Goal: Task Accomplishment & Management: Manage account settings

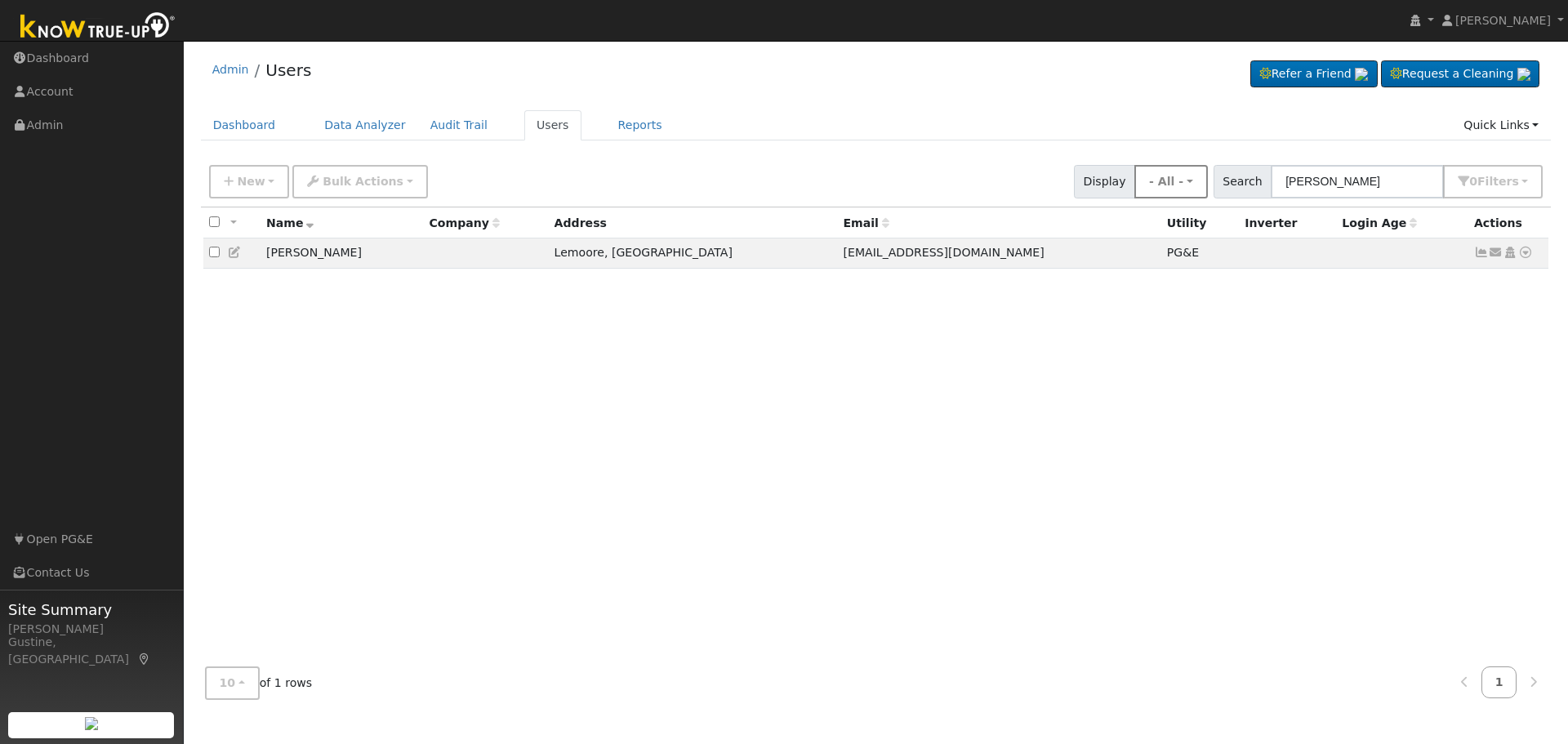
drag, startPoint x: 1398, startPoint y: 188, endPoint x: 1185, endPoint y: 189, distance: 213.0
click at [1187, 189] on div "New Add User Quick Add Quick Connect Quick Convert Lead Bulk Actions Send Email…" at bounding box center [876, 179] width 1341 height 39
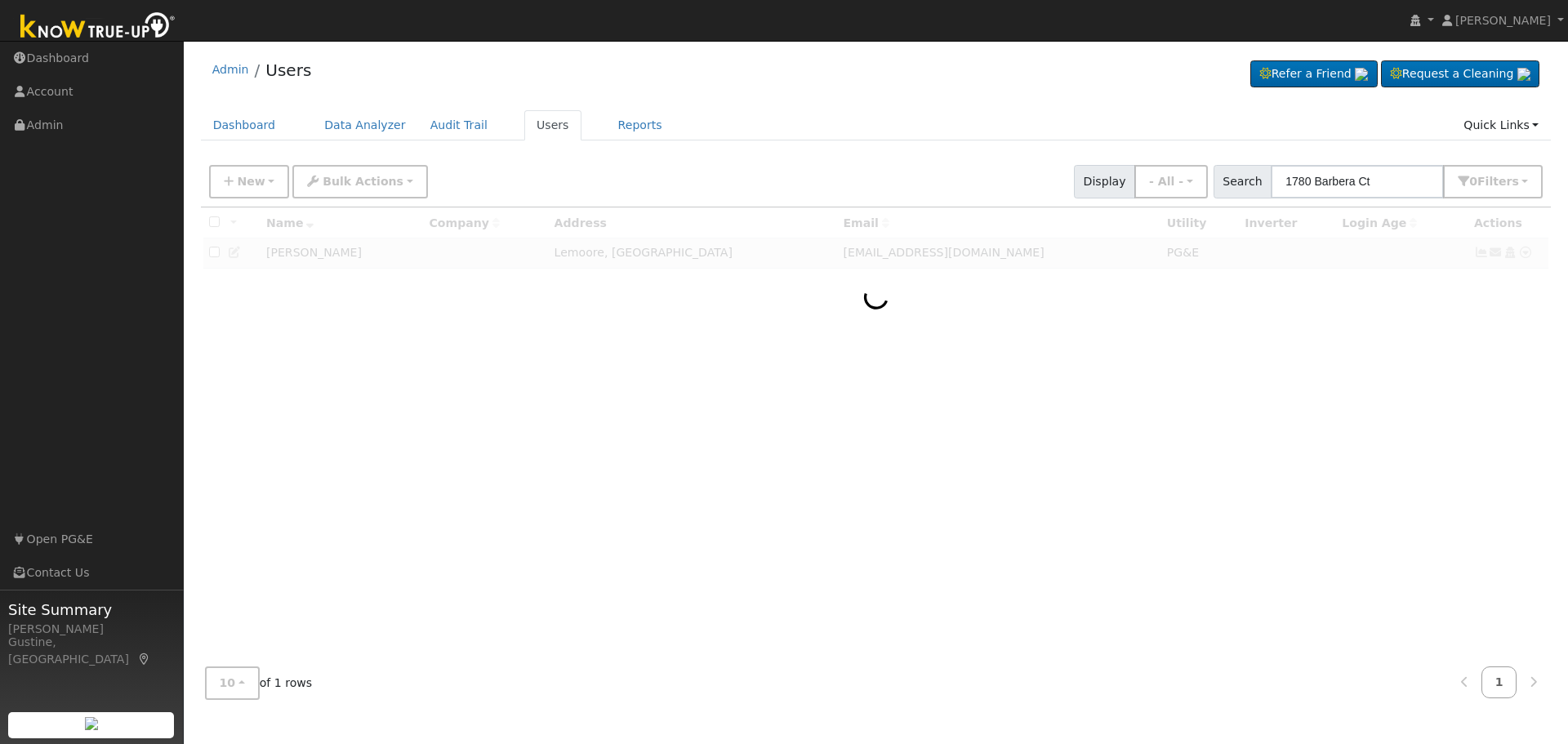
click at [1369, 185] on input "1780 Barbera Ct" at bounding box center [1357, 181] width 173 height 33
click at [1369, 186] on input "1780 Barbera Ct" at bounding box center [1357, 181] width 173 height 33
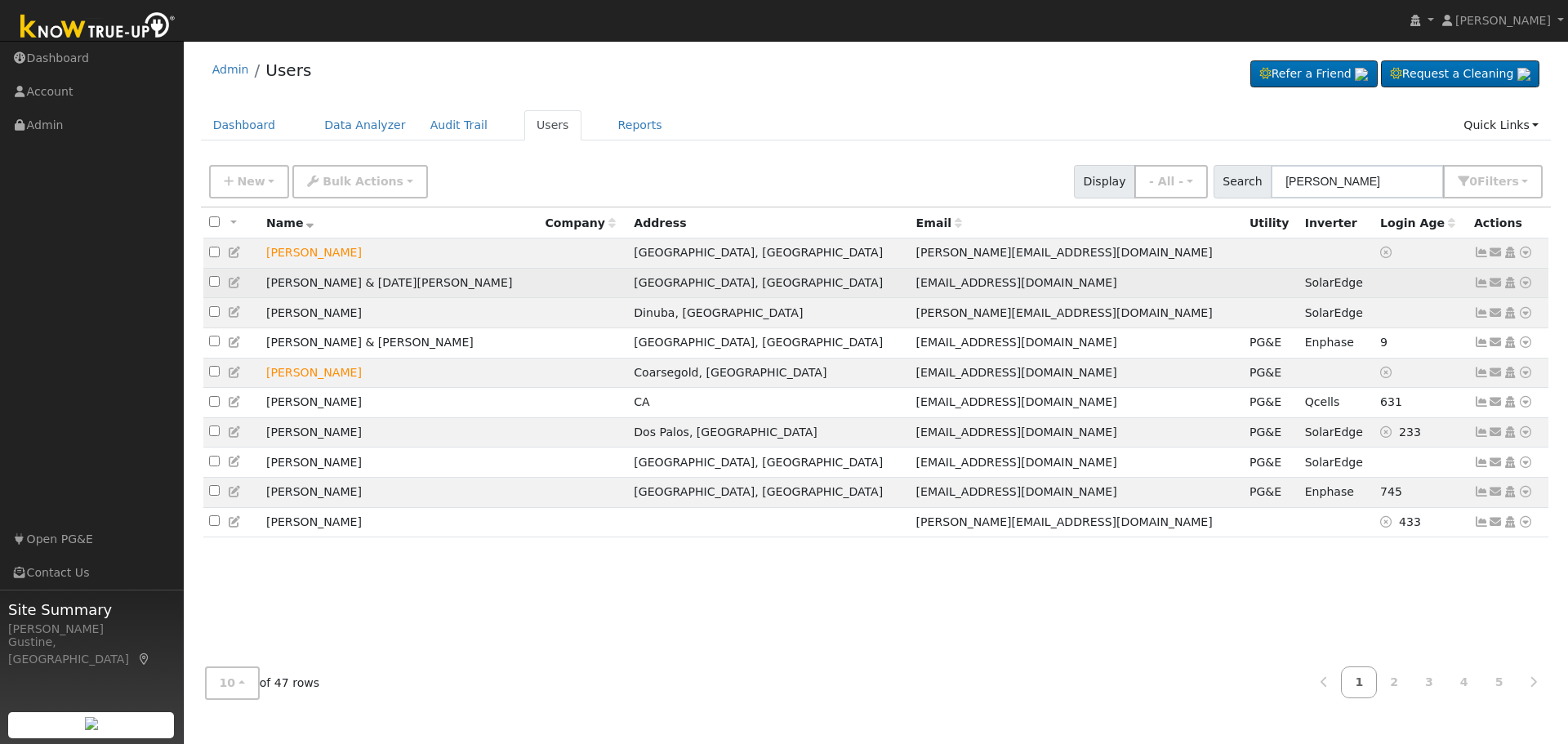
type input "[PERSON_NAME]"
click at [1476, 282] on icon at bounding box center [1481, 282] width 14 height 11
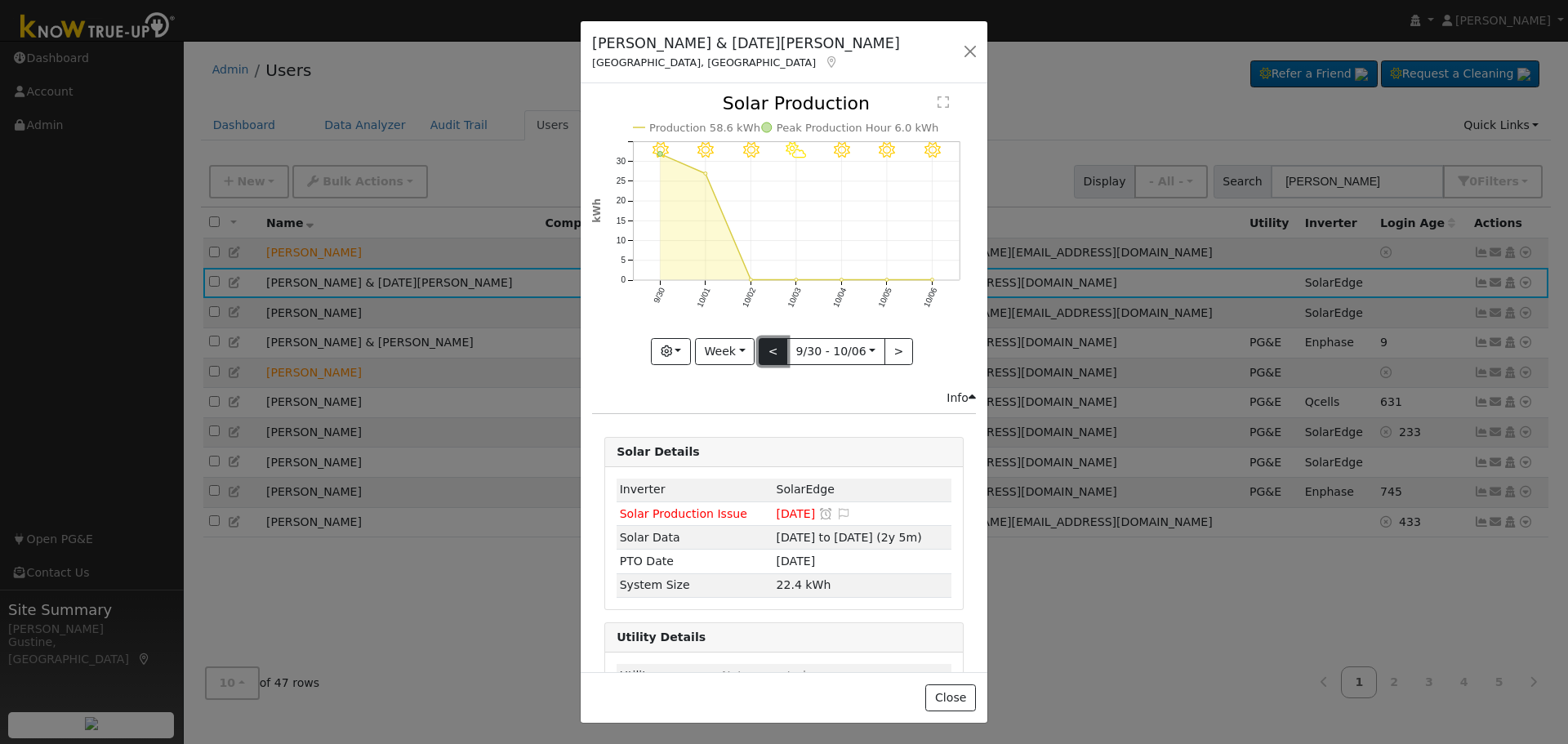
click at [776, 350] on button "<" at bounding box center [773, 352] width 29 height 28
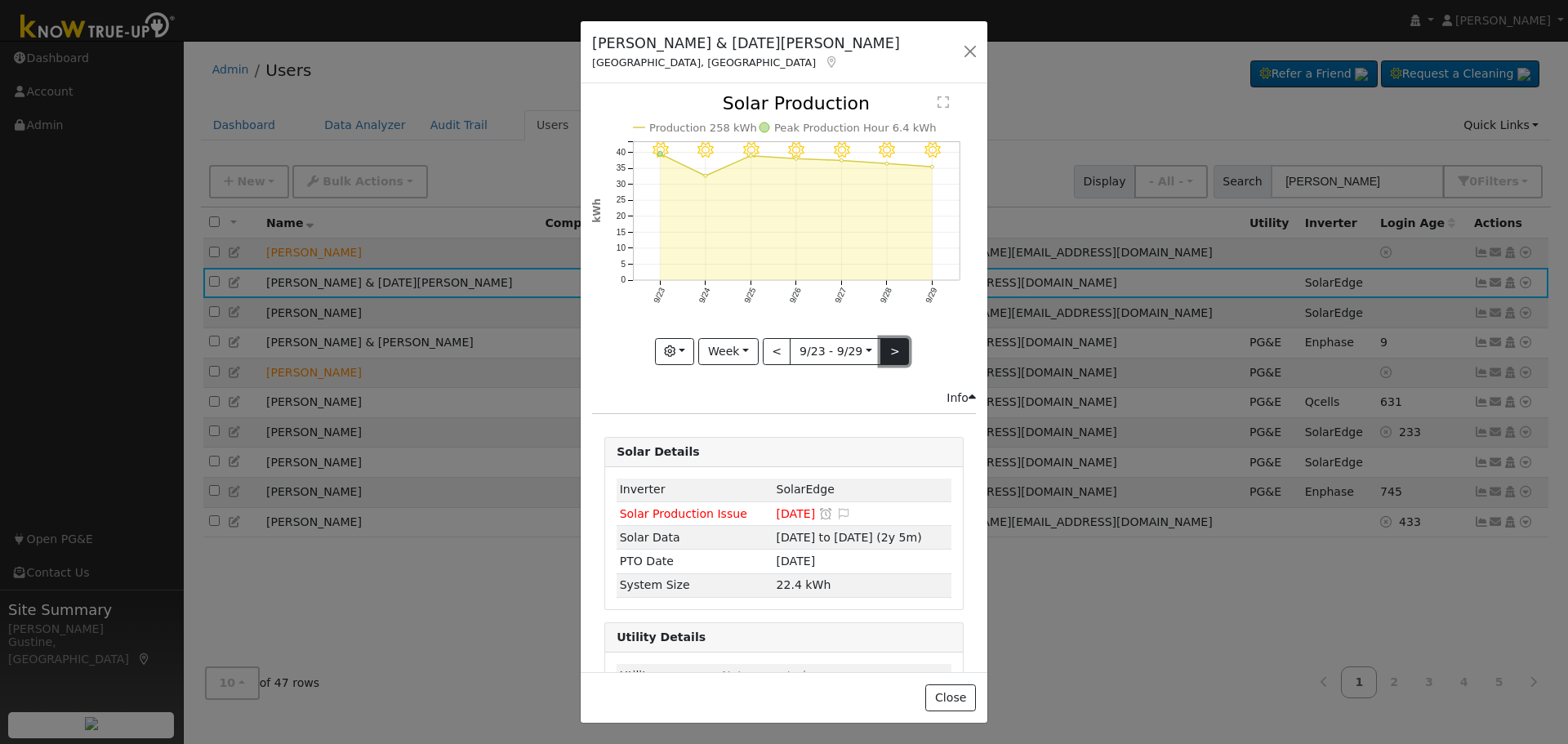
click at [883, 338] on button ">" at bounding box center [895, 352] width 29 height 28
type input "[DATE]"
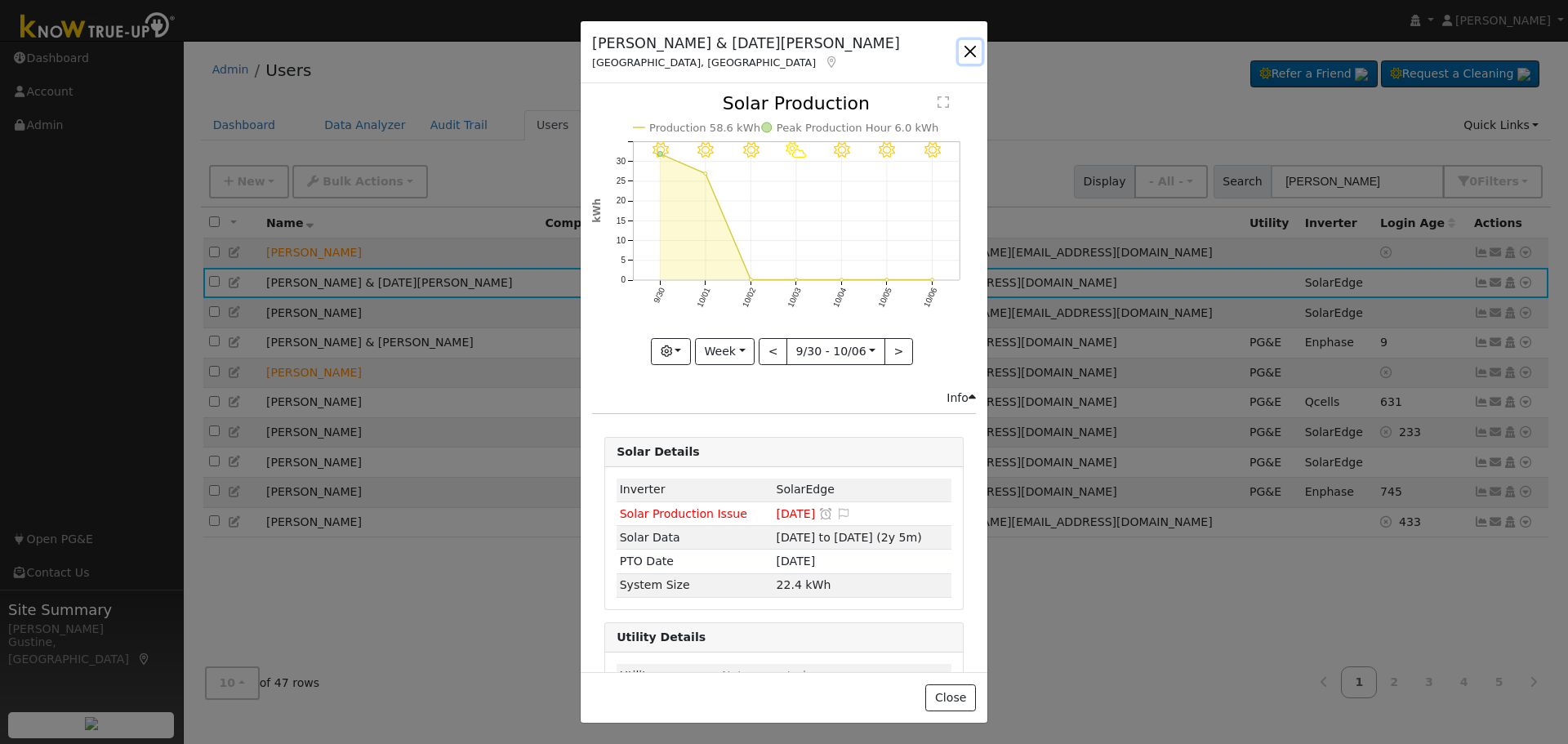
click at [966, 54] on button "button" at bounding box center [970, 51] width 23 height 23
